Goal: Browse casually

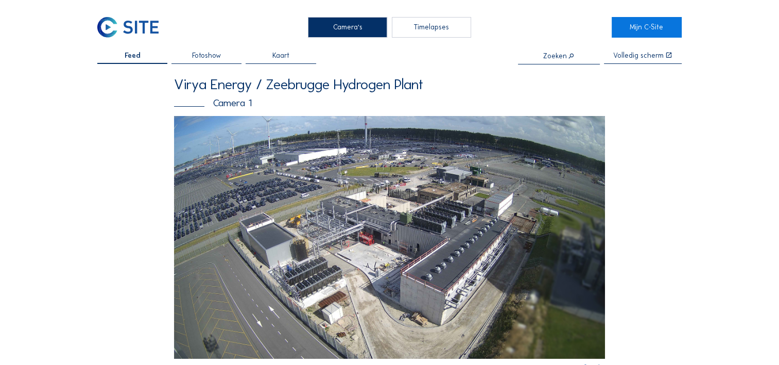
click at [629, 57] on div "Volledig scherm" at bounding box center [638, 55] width 50 height 7
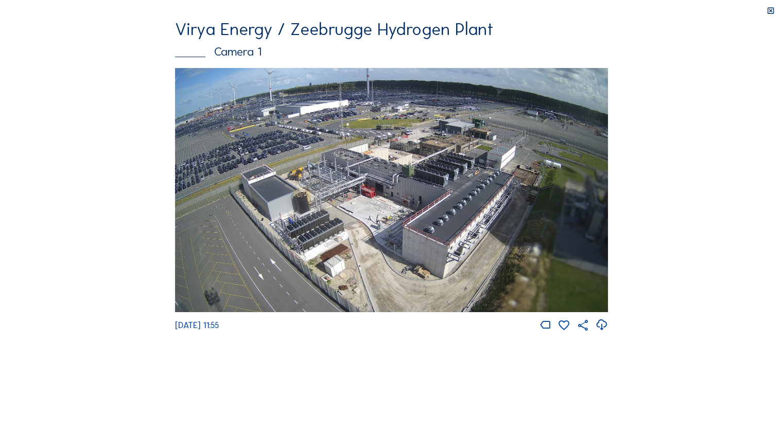
click at [507, 177] on img at bounding box center [391, 190] width 433 height 244
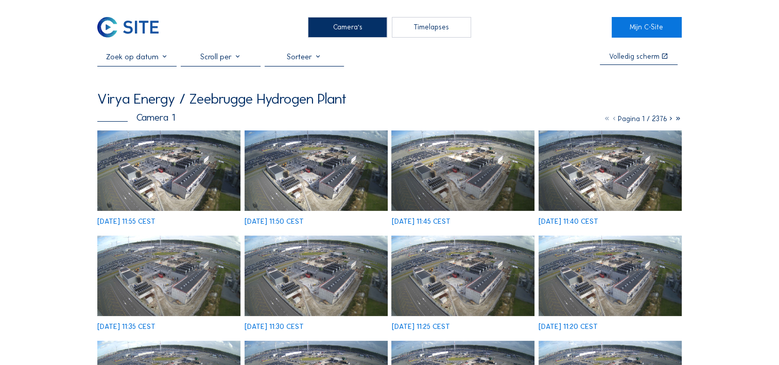
click at [307, 181] on img at bounding box center [316, 170] width 143 height 80
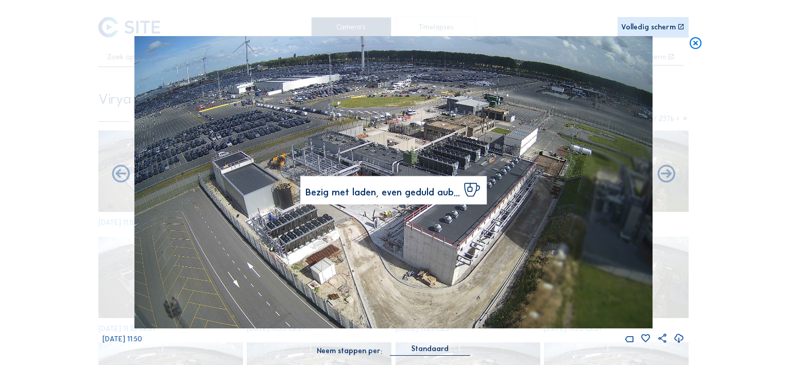
click at [657, 31] on div "Volledig scherm" at bounding box center [648, 27] width 55 height 7
